Goal: Information Seeking & Learning: Learn about a topic

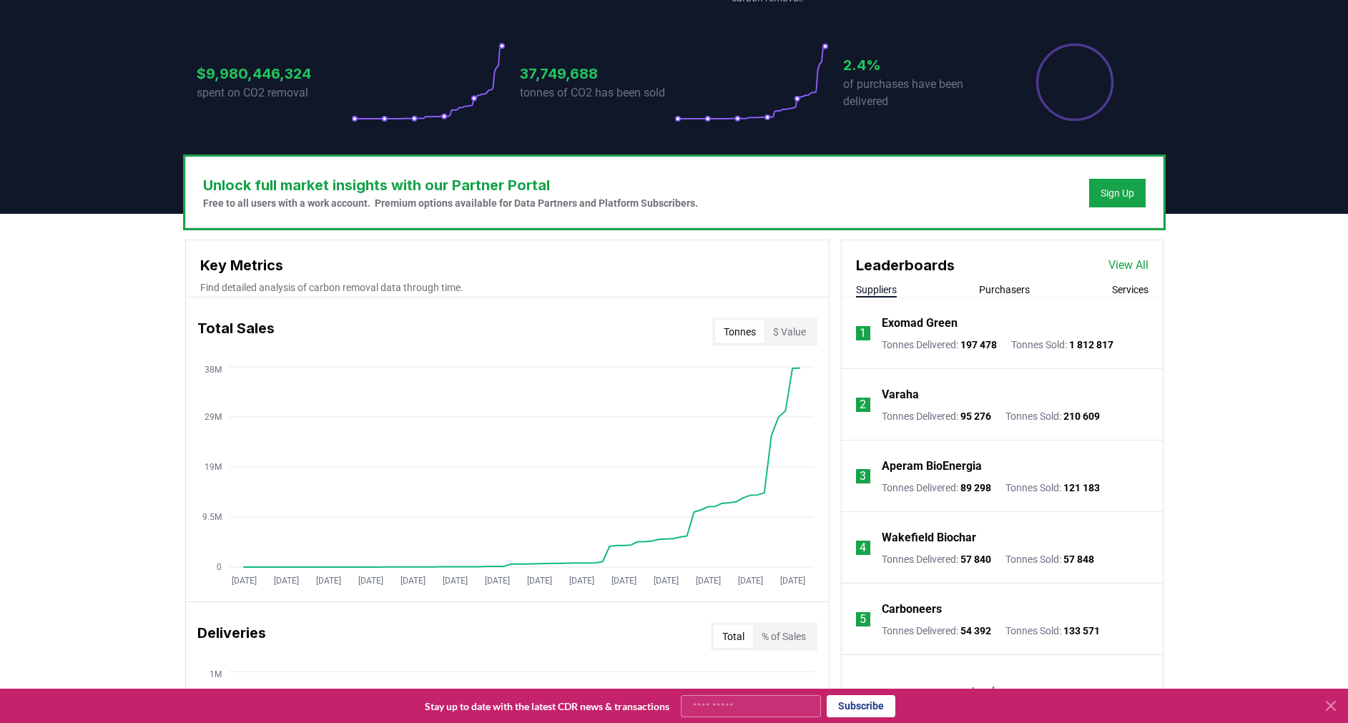
scroll to position [283, 0]
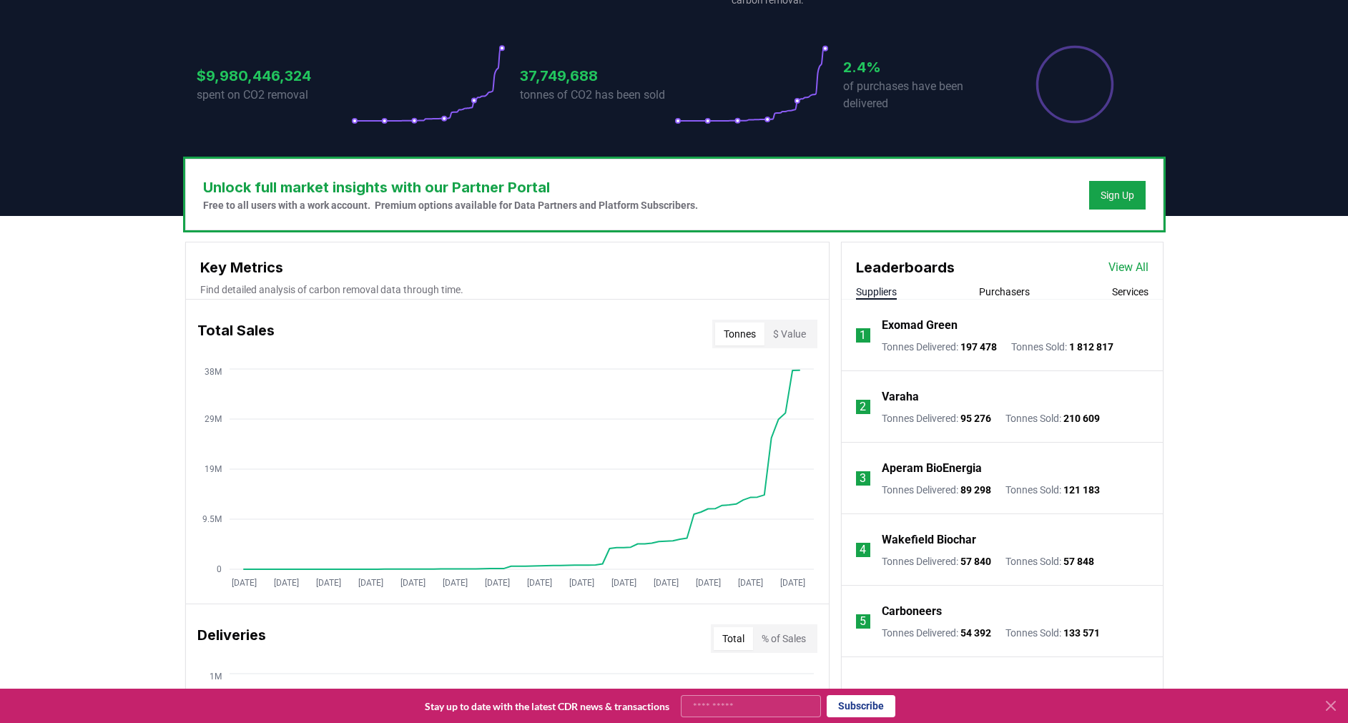
click at [1124, 261] on link "View All" at bounding box center [1128, 267] width 40 height 17
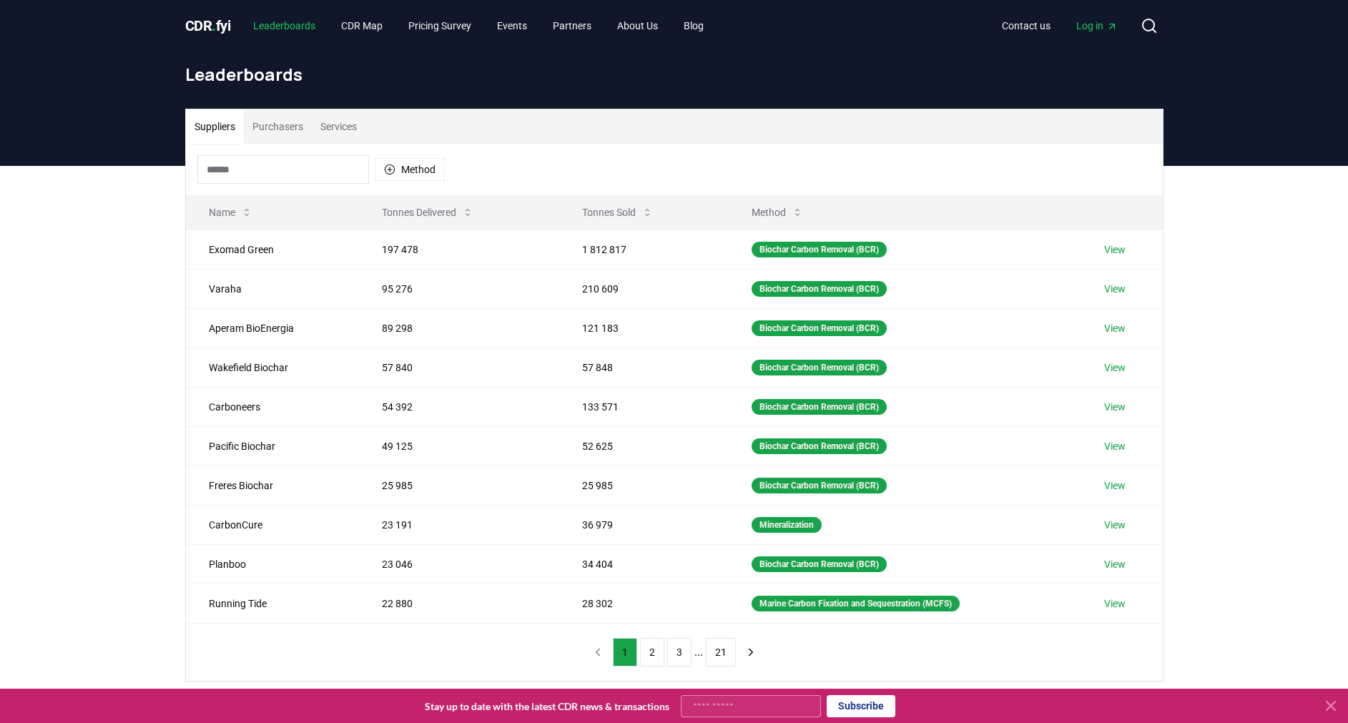
click at [292, 18] on link "Leaderboards" at bounding box center [284, 26] width 85 height 26
click at [364, 24] on link "CDR Map" at bounding box center [362, 26] width 64 height 26
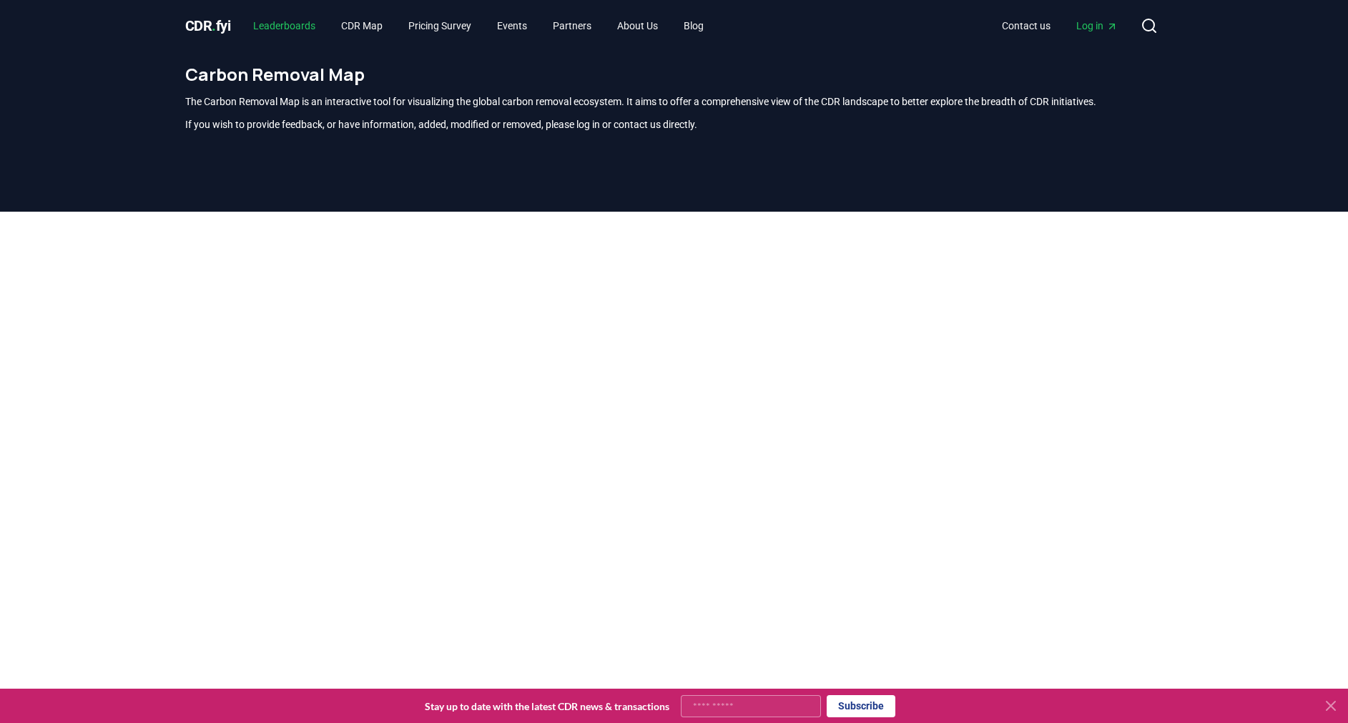
click at [310, 21] on link "Leaderboards" at bounding box center [284, 26] width 85 height 26
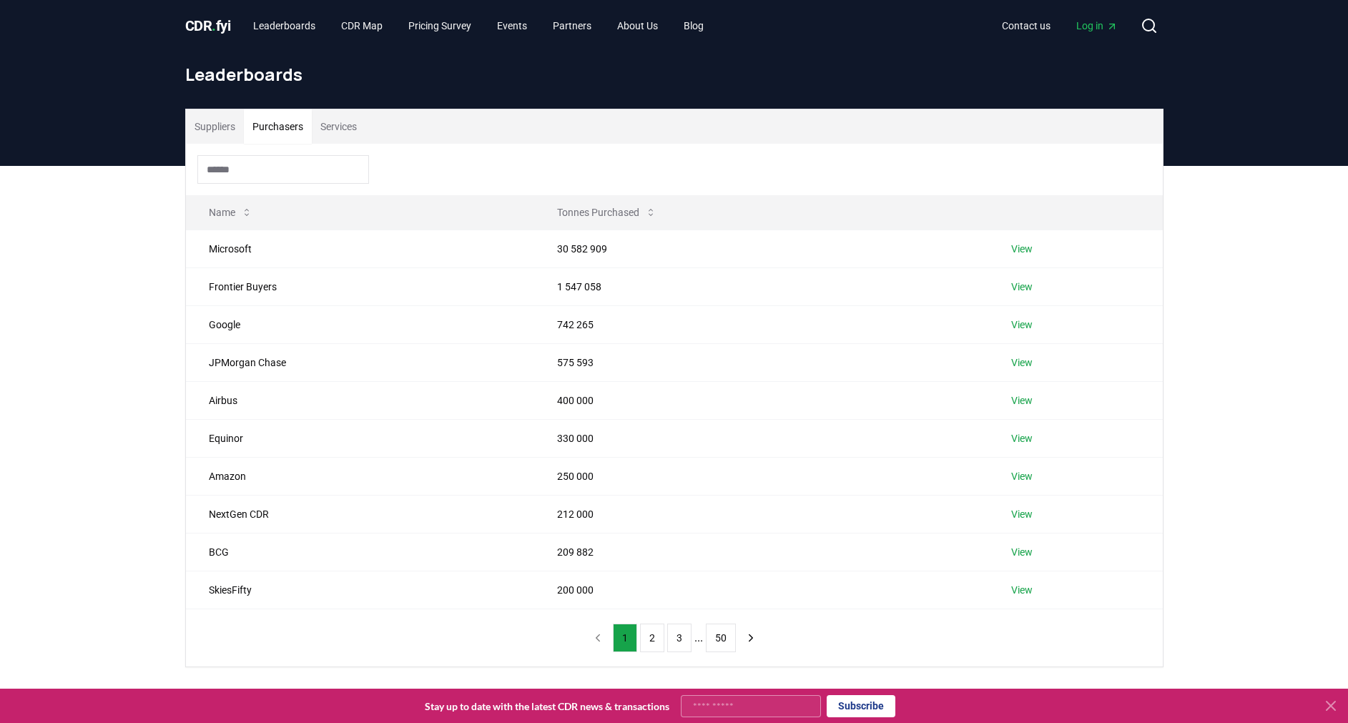
click at [285, 127] on button "Purchasers" at bounding box center [278, 126] width 68 height 34
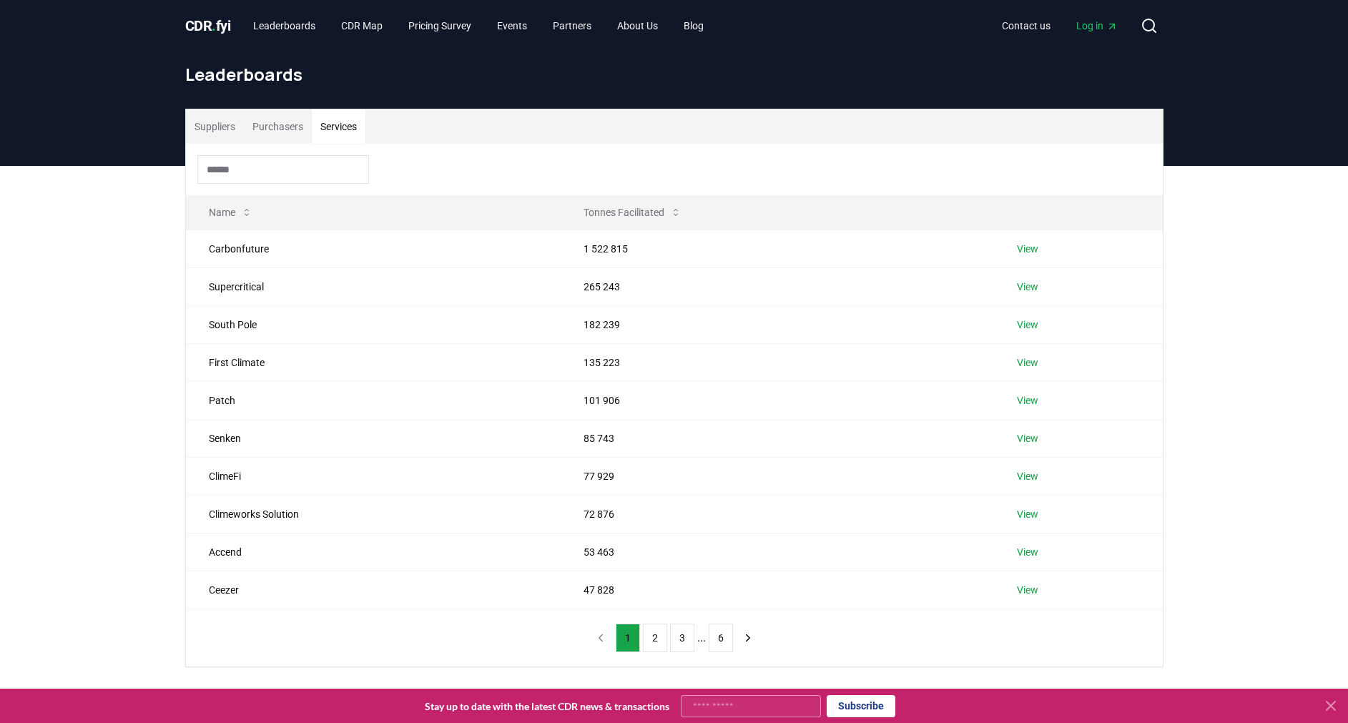
click at [339, 129] on button "Services" at bounding box center [339, 126] width 54 height 34
click at [213, 125] on button "Suppliers" at bounding box center [215, 126] width 58 height 34
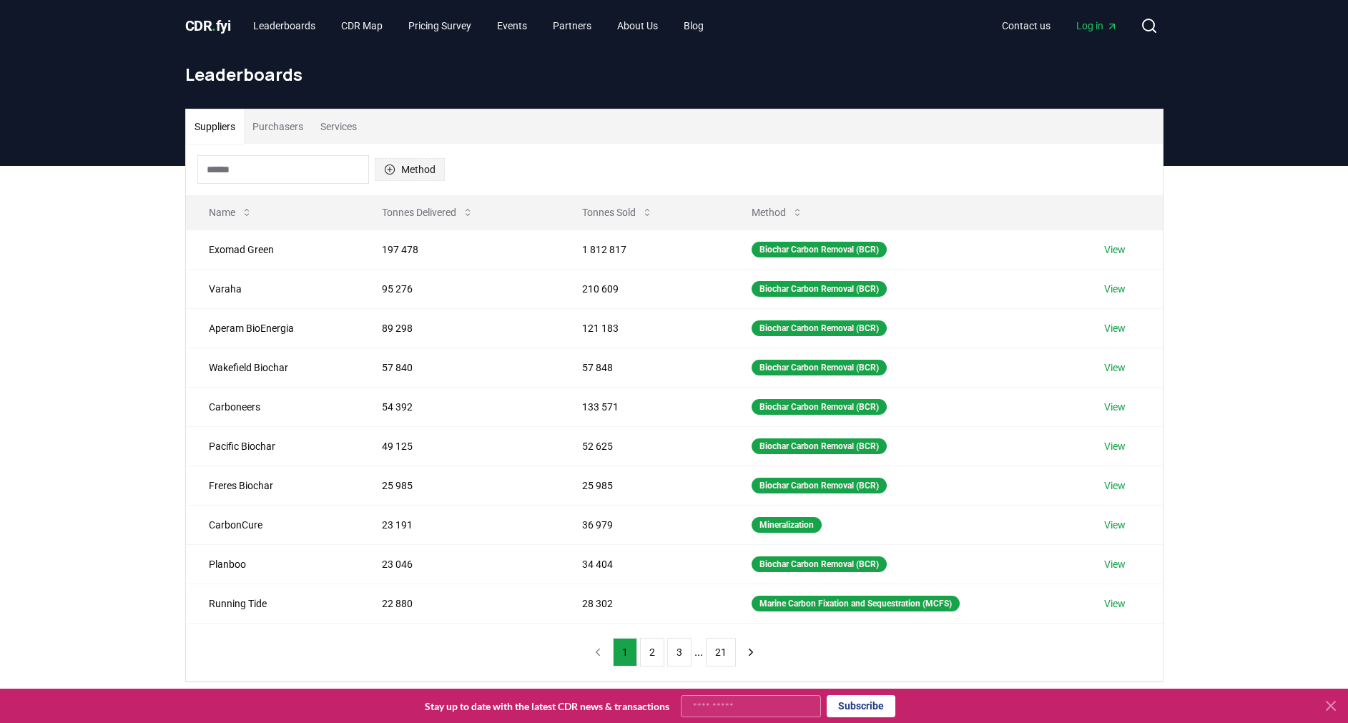
click at [415, 173] on button "Method" at bounding box center [410, 169] width 70 height 23
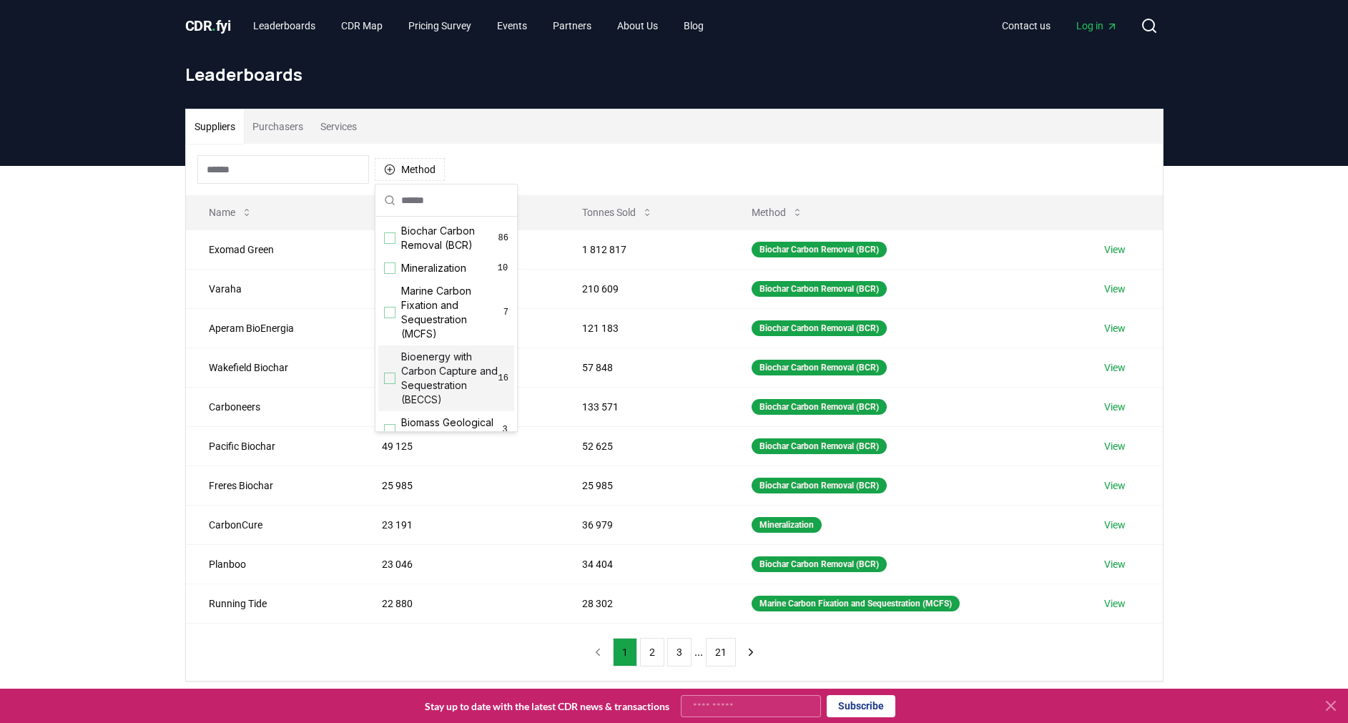
click at [392, 384] on div "Suggestions" at bounding box center [389, 377] width 11 height 11
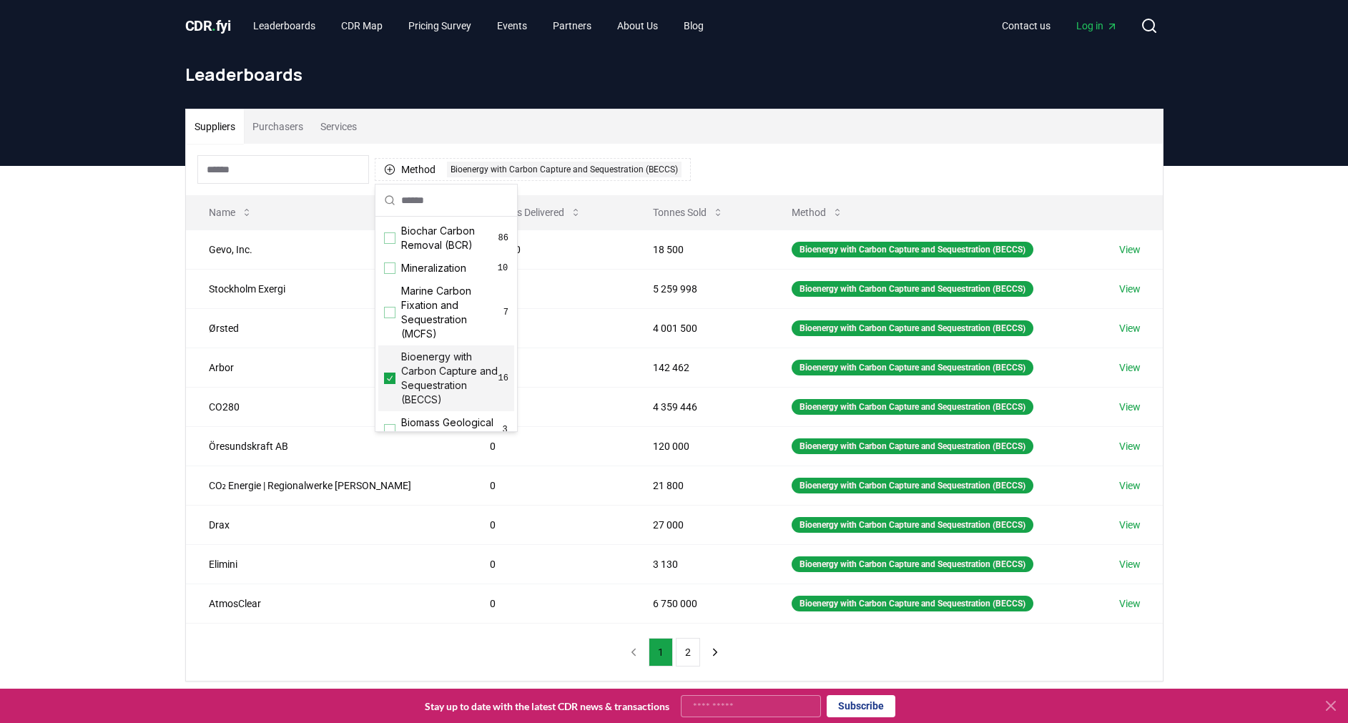
click at [133, 381] on div "Suppliers Purchasers Services Method 1 Bioenergy with Carbon Capture and Seques…" at bounding box center [674, 452] width 1348 height 573
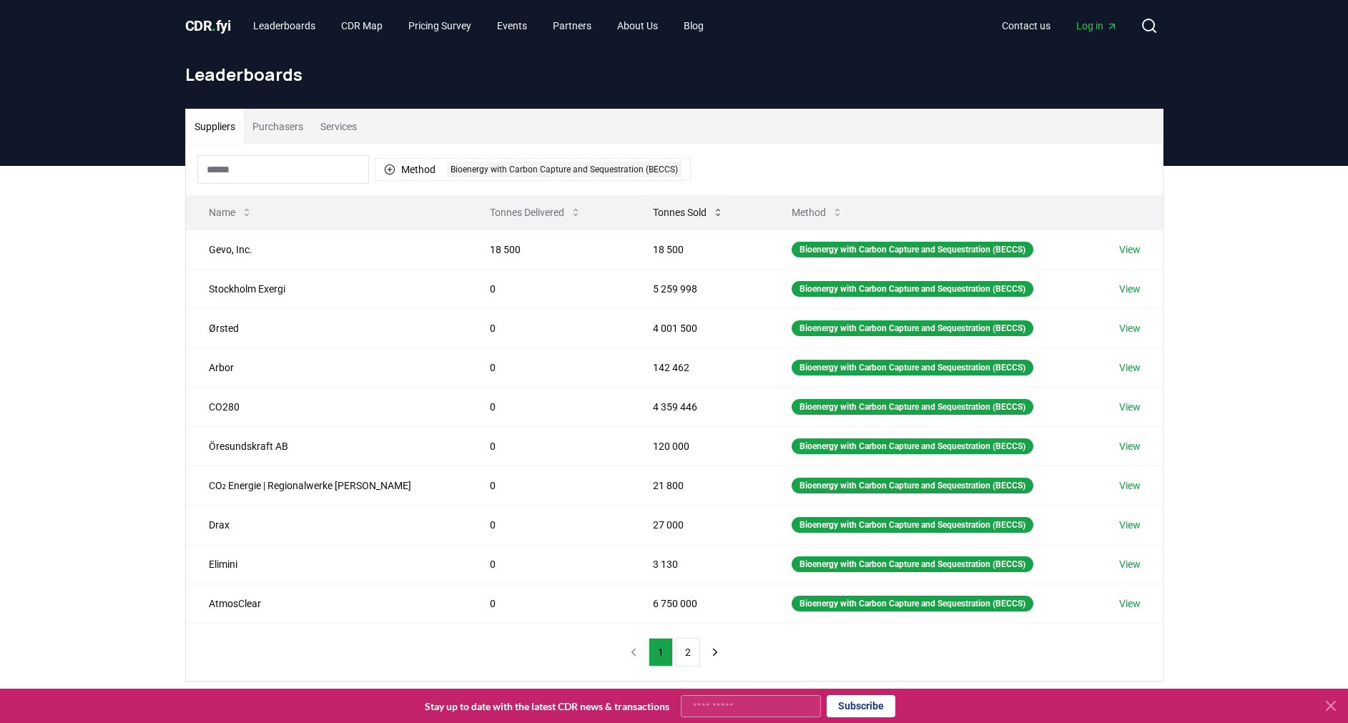
click at [712, 209] on icon at bounding box center [717, 212] width 11 height 11
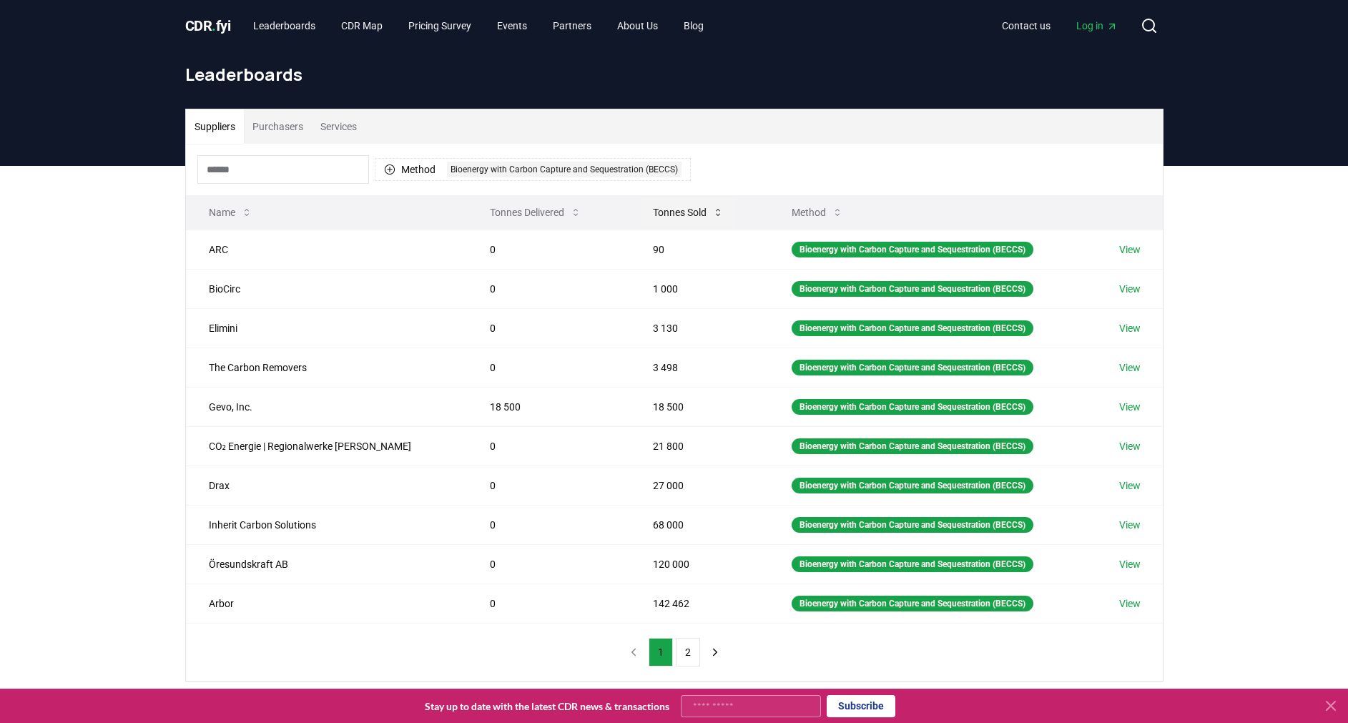
click at [712, 209] on icon at bounding box center [717, 212] width 11 height 11
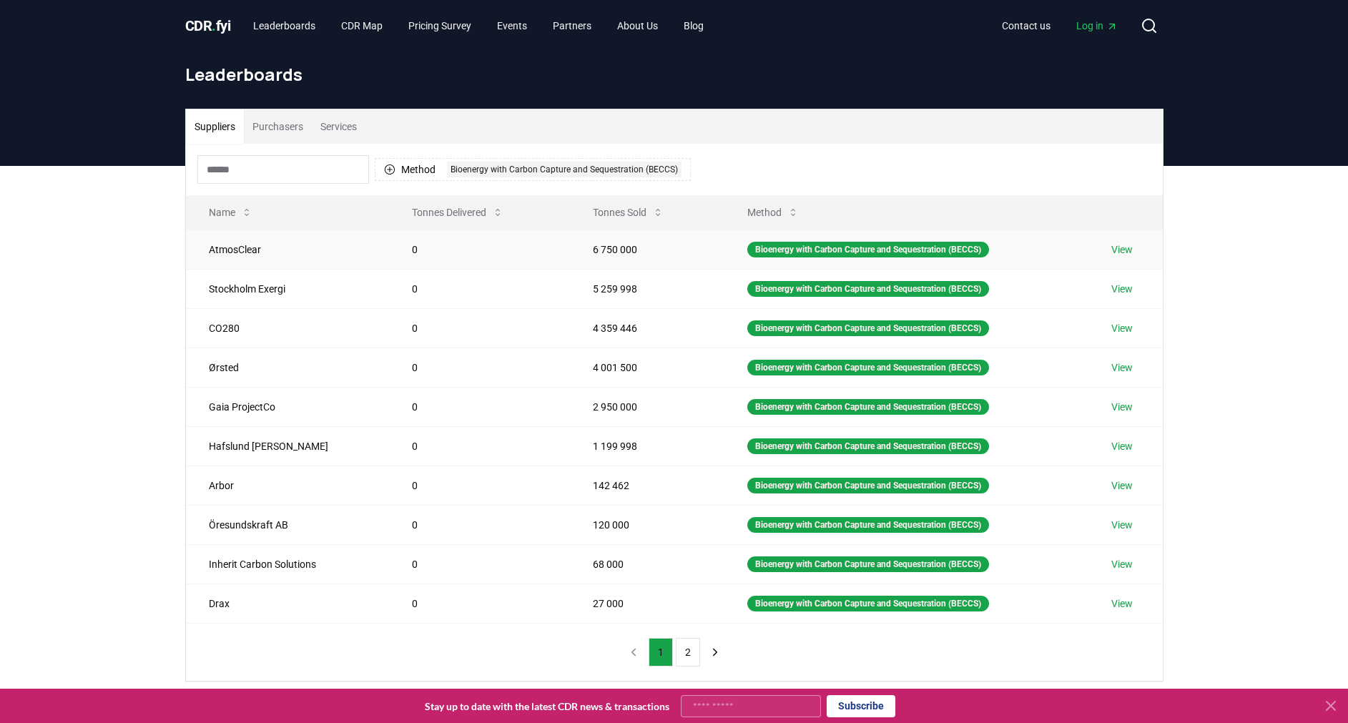
click at [229, 251] on td "AtmosClear" at bounding box center [287, 248] width 203 height 39
click at [1112, 253] on td "View" at bounding box center [1125, 248] width 74 height 39
click at [1127, 249] on link "View" at bounding box center [1121, 249] width 21 height 14
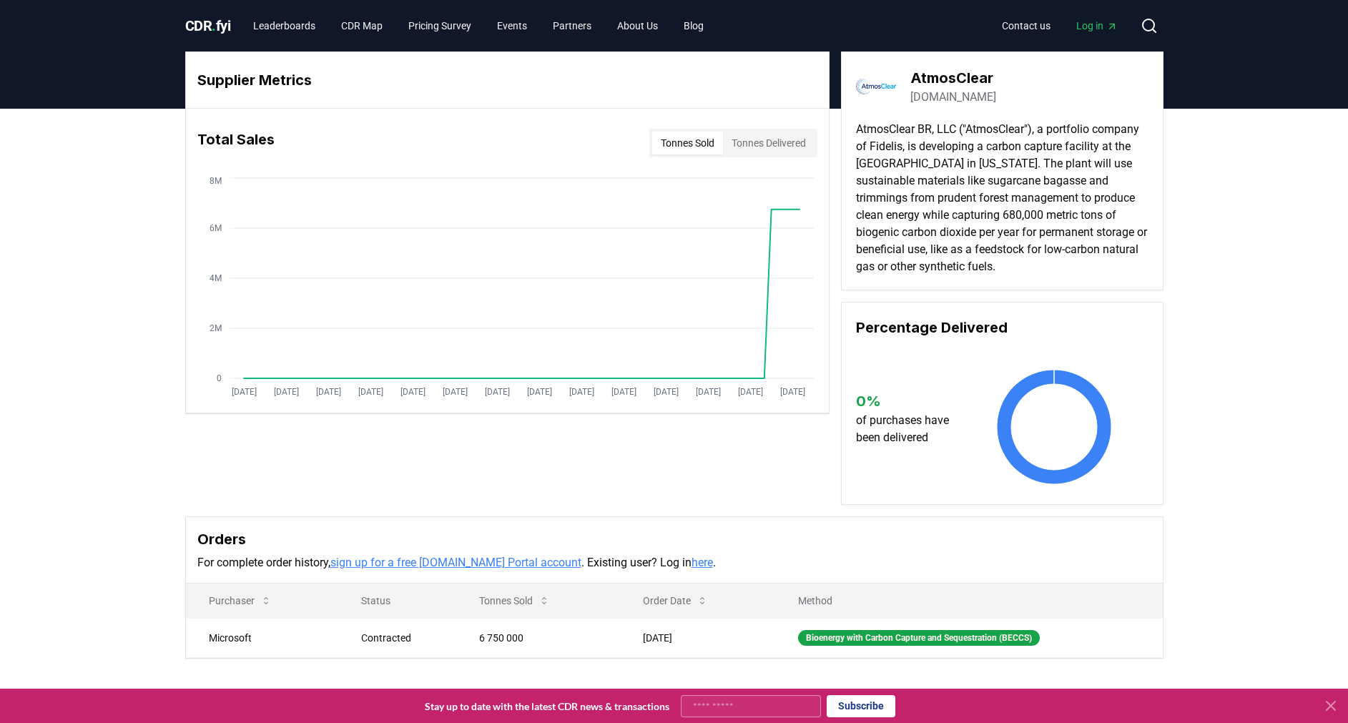
drag, startPoint x: 1054, startPoint y: 264, endPoint x: 944, endPoint y: 226, distance: 116.4
drag, startPoint x: 857, startPoint y: 131, endPoint x: 1046, endPoint y: 265, distance: 231.7
click at [1046, 265] on p "AtmosClear BR, LLC ("AtmosClear"), a portfolio company of Fidelis, is developin…" at bounding box center [1002, 198] width 292 height 154
drag, startPoint x: 1046, startPoint y: 265, endPoint x: 913, endPoint y: 184, distance: 156.0
copy p "AtmosClear BR, LLC ("AtmosClear"), a portfolio company of Fidelis, is developin…"
